Goal: Task Accomplishment & Management: Use online tool/utility

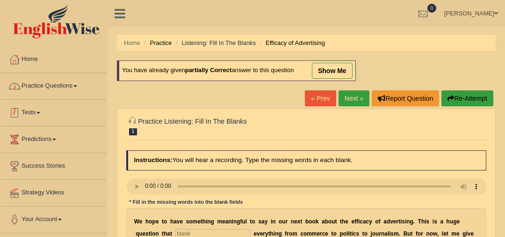
click at [58, 91] on link "Practice Questions" at bounding box center [53, 84] width 107 height 23
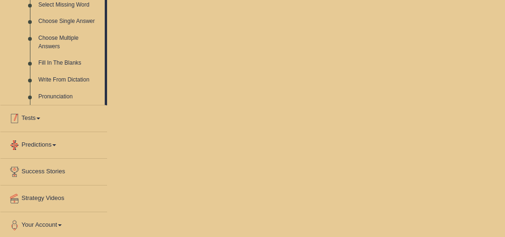
click at [65, 105] on link "Tests" at bounding box center [53, 116] width 107 height 23
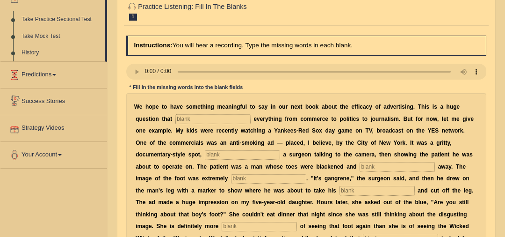
scroll to position [78, 0]
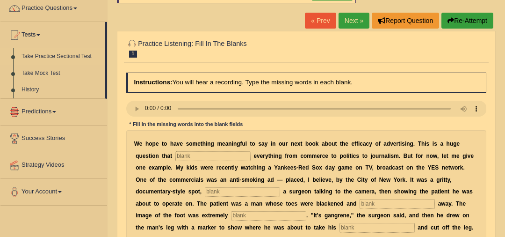
click at [78, 53] on link "Take Practice Sectional Test" at bounding box center [61, 56] width 88 height 17
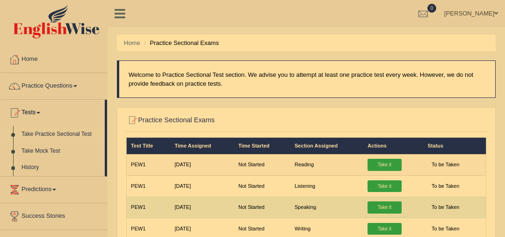
click at [380, 206] on link "Take it" at bounding box center [385, 207] width 34 height 12
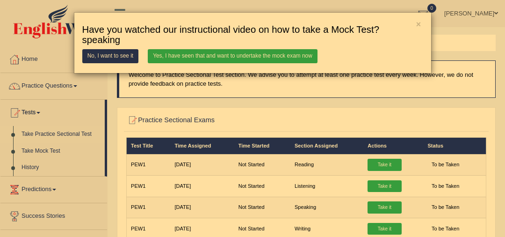
click at [221, 53] on link "Yes, I have seen that and want to undertake the mock exam now" at bounding box center [233, 56] width 170 height 14
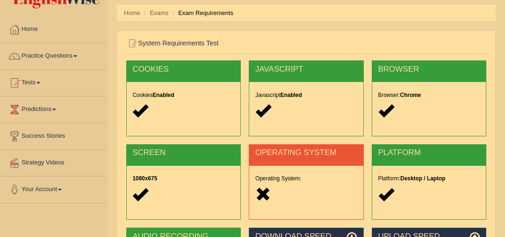
scroll to position [166, 0]
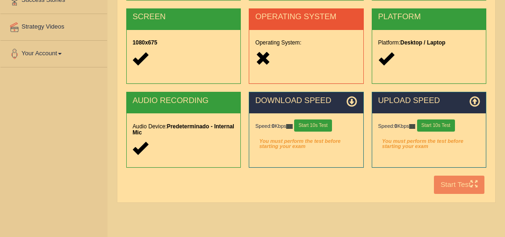
click at [458, 188] on div "COOKIES Cookies Enabled JAVASCRIPT Javascript Enabled BROWSER Browser: Chrome S…" at bounding box center [306, 61] width 365 height 273
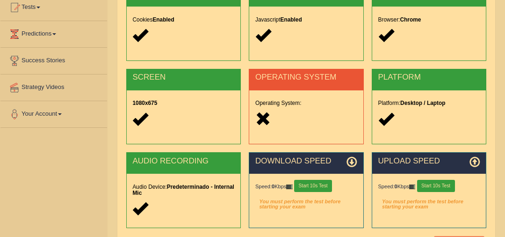
scroll to position [120, 0]
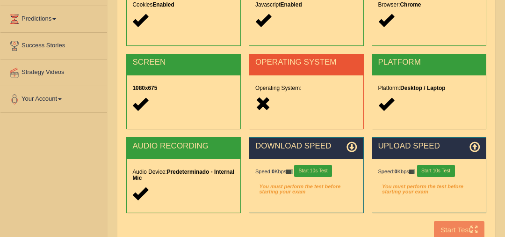
click at [313, 171] on button "Start 10s Test" at bounding box center [313, 171] width 38 height 12
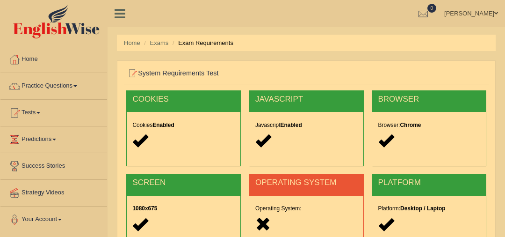
scroll to position [243, 0]
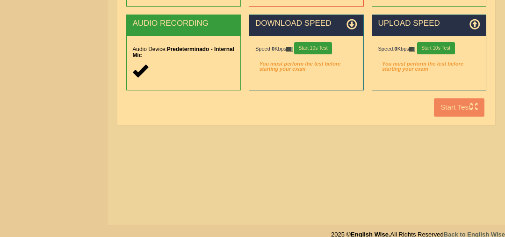
click at [443, 48] on button "Start 10s Test" at bounding box center [436, 48] width 38 height 12
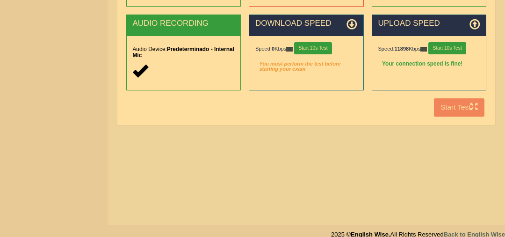
click at [450, 49] on button "Start 10s Test" at bounding box center [448, 48] width 38 height 12
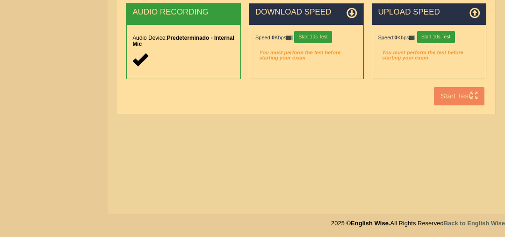
scroll to position [250, 0]
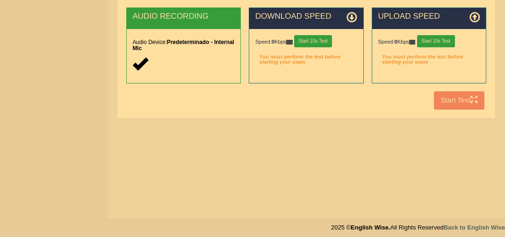
click at [443, 42] on button "Start 10s Test" at bounding box center [436, 41] width 38 height 12
